Goal: Information Seeking & Learning: Learn about a topic

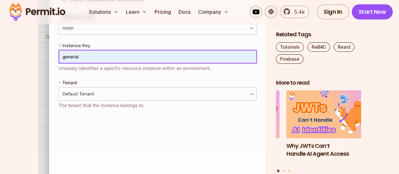
scroll to position [5498, 0]
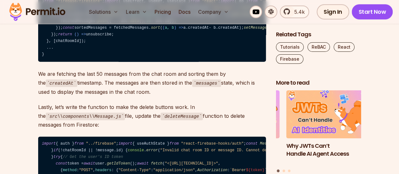
scroll to position [7825, 0]
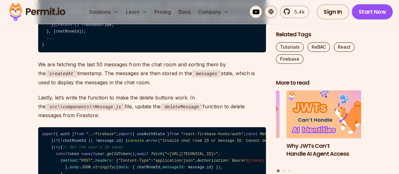
copy code "firebase emulators: start --only functions"
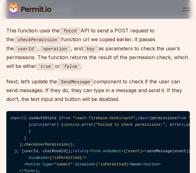
scroll to position [8302, 0]
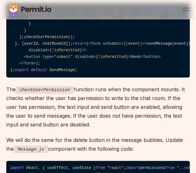
scroll to position [8407, 0]
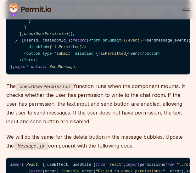
drag, startPoint x: 26, startPoint y: 74, endPoint x: 174, endPoint y: 73, distance: 147.9
copy code ""<[URL][TECHNICAL_ID]>" ,"
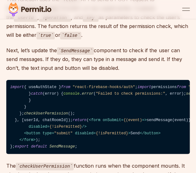
scroll to position [8344, 0]
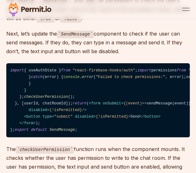
drag, startPoint x: 10, startPoint y: 60, endPoint x: 99, endPoint y: 103, distance: 98.4
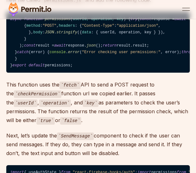
scroll to position [8219, 0]
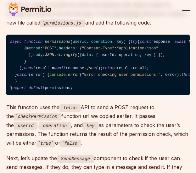
drag, startPoint x: 79, startPoint y: 135, endPoint x: 10, endPoint y: 126, distance: 69.2
copy code "const sendMessage = async ( event ) => { event. preventDefault (); if (message.…"
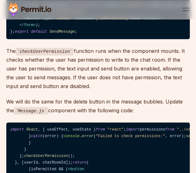
scroll to position [8442, 0]
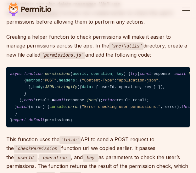
drag, startPoint x: 77, startPoint y: 148, endPoint x: 38, endPoint y: -5, distance: 157.9
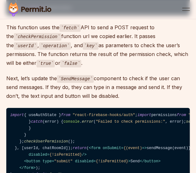
scroll to position [8300, 0]
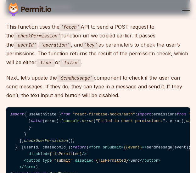
drag, startPoint x: 96, startPoint y: 36, endPoint x: 6, endPoint y: 37, distance: 90.2
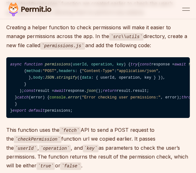
scroll to position [8203, 0]
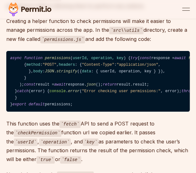
drag, startPoint x: 62, startPoint y: 134, endPoint x: -1, endPoint y: 132, distance: 62.5
copy code "import { auth, } from "../firebase" ; const sendMessage = async ( event ) => { …"
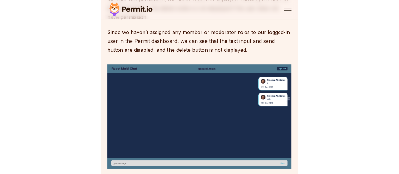
scroll to position [8667, 0]
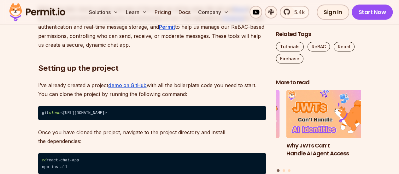
scroll to position [574, 0]
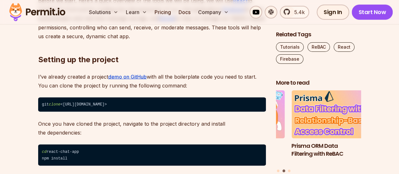
drag, startPoint x: 206, startPoint y: 103, endPoint x: 180, endPoint y: 106, distance: 26.0
click at [180, 106] on code "git clone <[URL][DOMAIN_NAME]>" at bounding box center [152, 104] width 228 height 15
drag, startPoint x: 81, startPoint y: 106, endPoint x: 191, endPoint y: 107, distance: 110.3
click at [191, 107] on code "git clone <[URL][DOMAIN_NAME]>" at bounding box center [152, 104] width 228 height 15
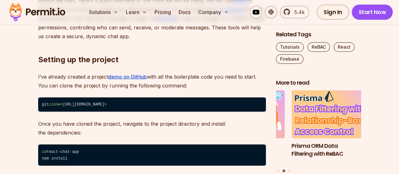
copy code "/[DOMAIN_NAME][URL]"
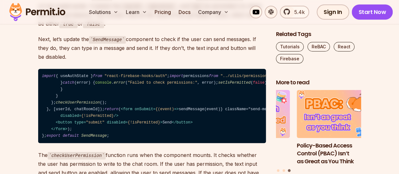
scroll to position [8573, 0]
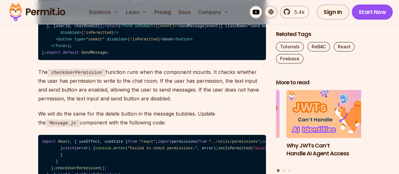
scroll to position [8696, 0]
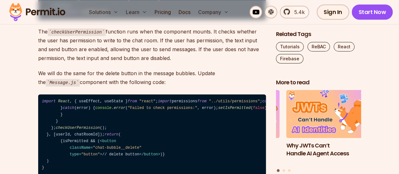
drag, startPoint x: 46, startPoint y: 76, endPoint x: 84, endPoint y: 123, distance: 60.7
copy code "const sendMessage = async ( event ) => { event. preventDefault (); if (message.…"
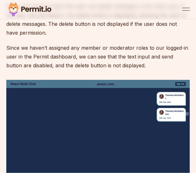
scroll to position [8651, 0]
drag, startPoint x: 84, startPoint y: 92, endPoint x: 9, endPoint y: 34, distance: 95.0
copy code "import { query, collection, orderBy, onSnapshot, limit, } from "firebase/firest…"
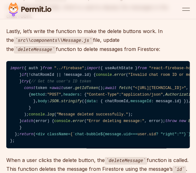
scroll to position [7687, 0]
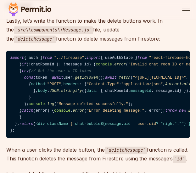
drag, startPoint x: 57, startPoint y: 92, endPoint x: 32, endPoint y: 92, distance: 25.2
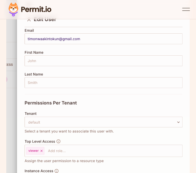
scroll to position [9000, 0]
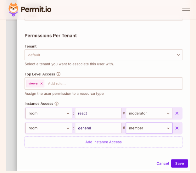
scroll to position [9068, 0]
drag, startPoint x: 174, startPoint y: 82, endPoint x: 27, endPoint y: 81, distance: 146.6
copy code ""<[URL][TECHNICAL_ID]>" ,"
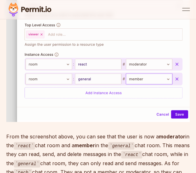
scroll to position [9121, 0]
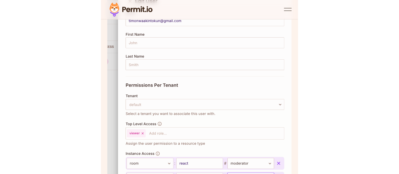
scroll to position [9018, 0]
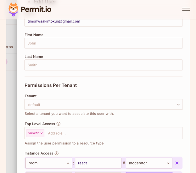
drag, startPoint x: 133, startPoint y: 82, endPoint x: 112, endPoint y: 79, distance: 21.0
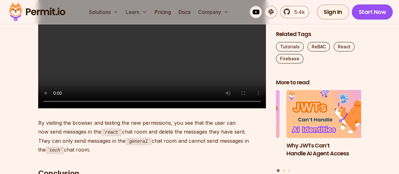
scroll to position [9611, 0]
